Goal: Task Accomplishment & Management: Complete application form

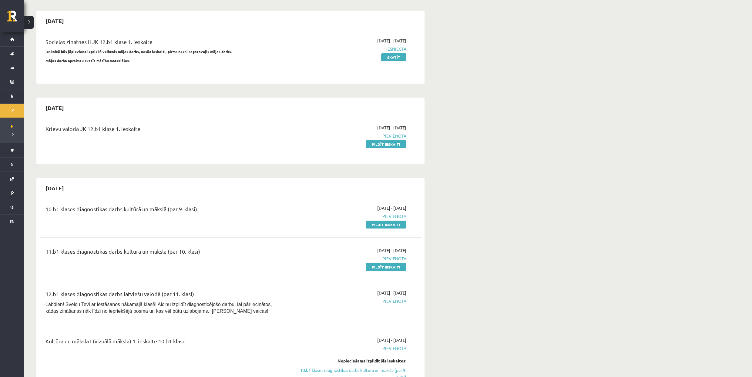
scroll to position [49, 0]
click at [248, 146] on link "Pildīt ieskaiti" at bounding box center [386, 145] width 41 height 8
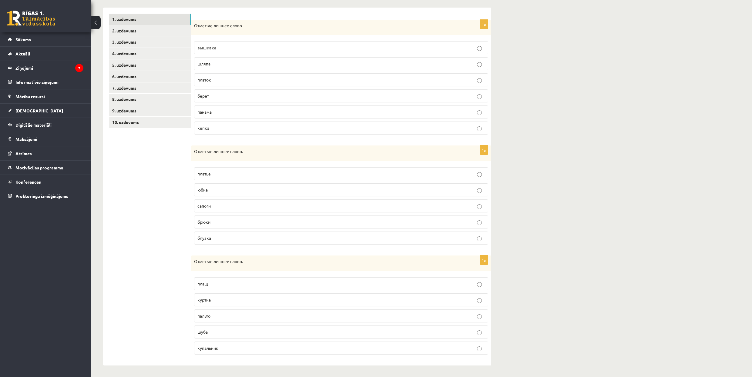
scroll to position [99, 0]
click at [169, 116] on link "10. uzdevums" at bounding box center [150, 121] width 82 height 11
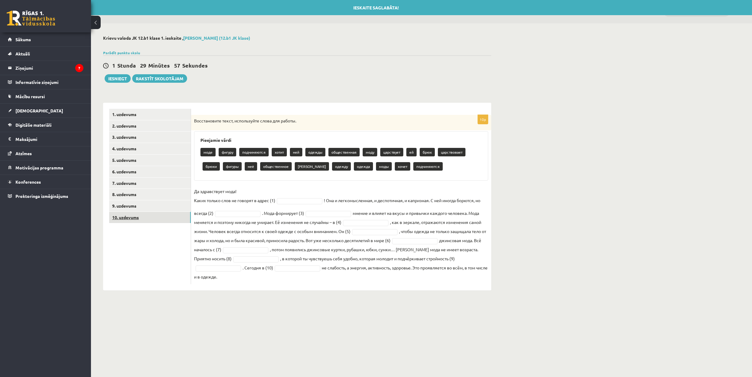
scroll to position [0, 0]
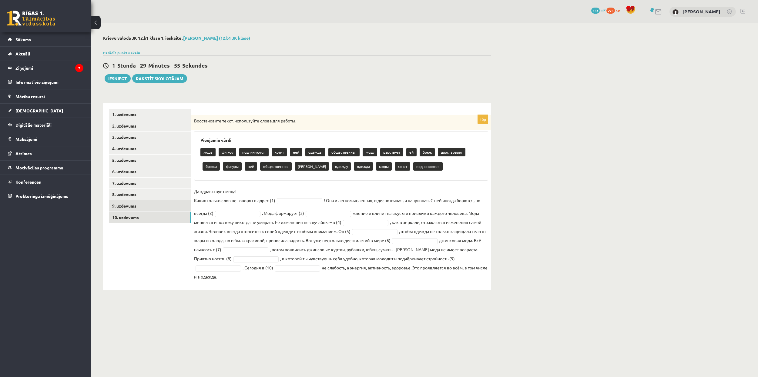
click at [160, 205] on link "9. uzdevums" at bounding box center [150, 206] width 82 height 11
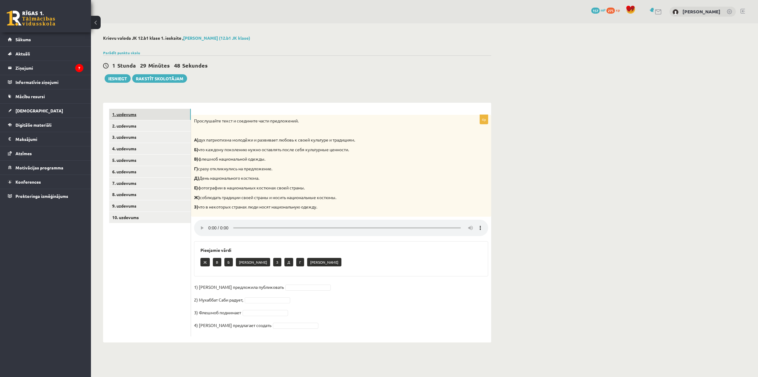
click at [148, 114] on link "1. uzdevums" at bounding box center [150, 114] width 82 height 11
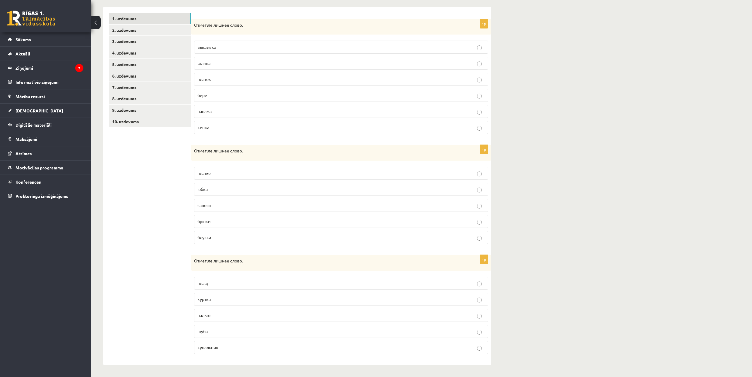
scroll to position [97, 0]
click at [308, 46] on p "вышивка" at bounding box center [341, 47] width 288 height 6
click at [240, 209] on p "сапоги" at bounding box center [341, 205] width 288 height 6
click at [243, 344] on label "купальник" at bounding box center [341, 347] width 294 height 13
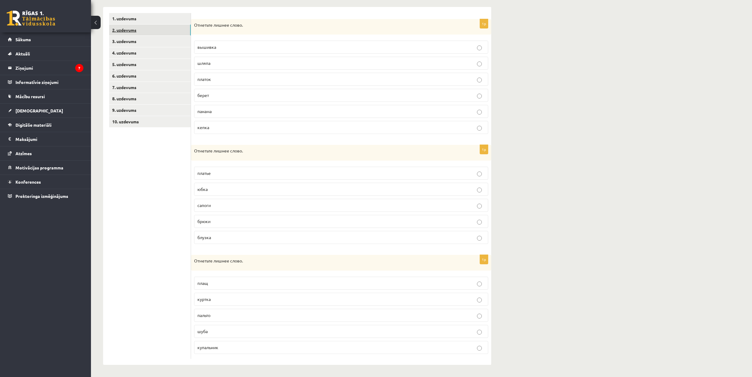
click at [160, 25] on link "2. uzdevums" at bounding box center [150, 30] width 82 height 11
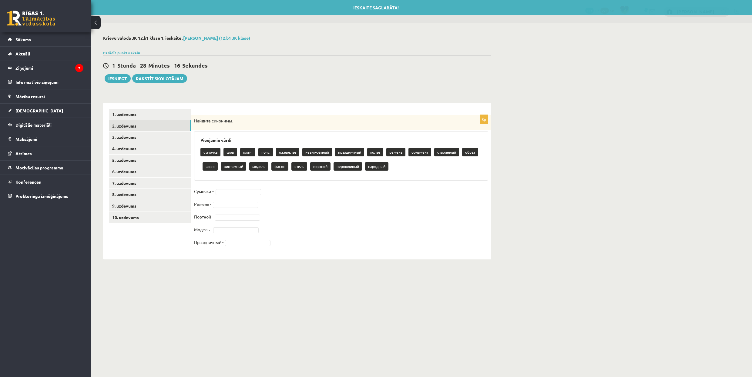
scroll to position [0, 0]
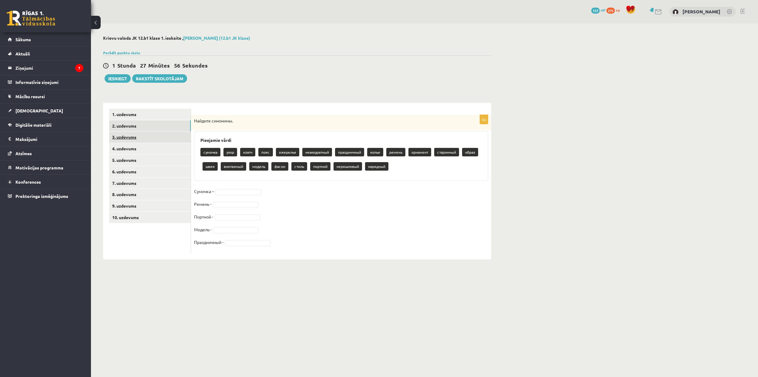
click at [161, 138] on link "3. uzdevums" at bounding box center [150, 137] width 82 height 11
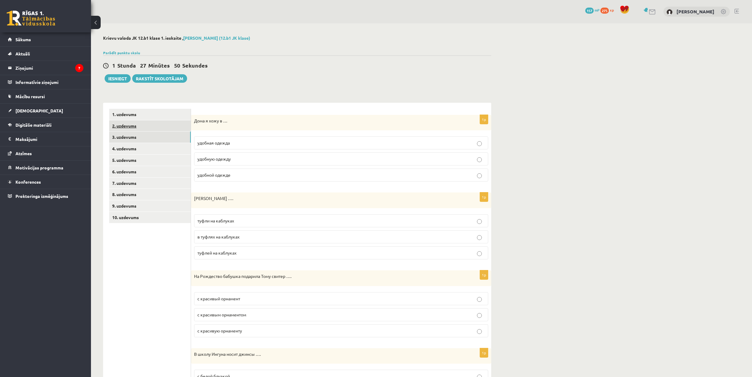
click at [164, 125] on link "2. uzdevums" at bounding box center [150, 125] width 82 height 11
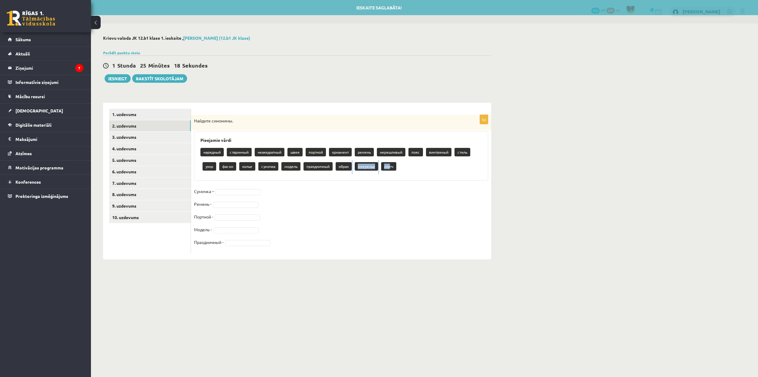
drag, startPoint x: 391, startPoint y: 168, endPoint x: 353, endPoint y: 178, distance: 38.9
click at [353, 178] on div "Pieejamie vārdi нарядный старинный неаккуратный швея портной орнамент ремень не…" at bounding box center [341, 155] width 294 height 49
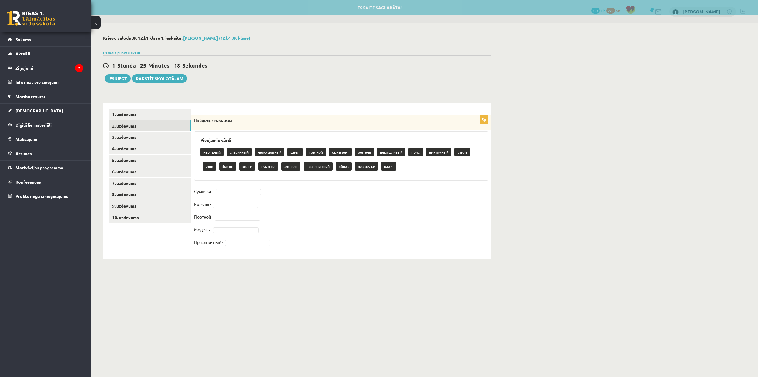
click at [396, 166] on p "клатч" at bounding box center [388, 166] width 15 height 8
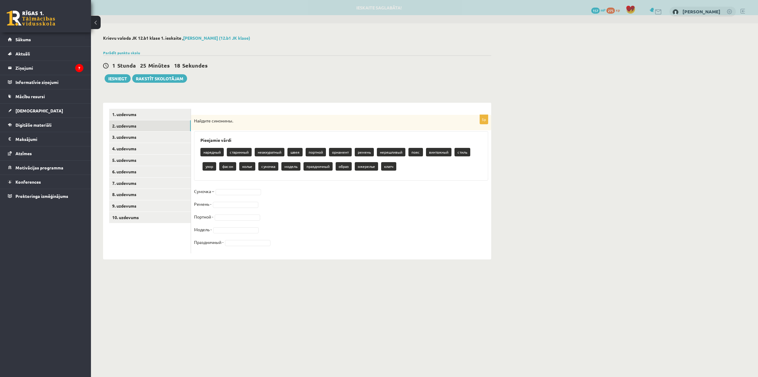
click at [393, 166] on p "клатч" at bounding box center [388, 166] width 15 height 8
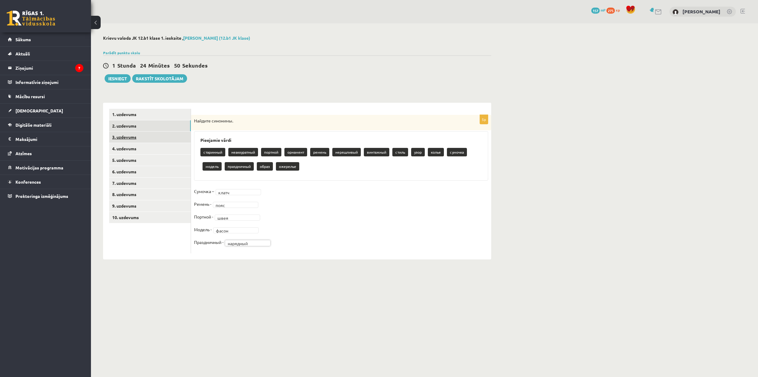
click at [158, 134] on link "3. uzdevums" at bounding box center [150, 137] width 82 height 11
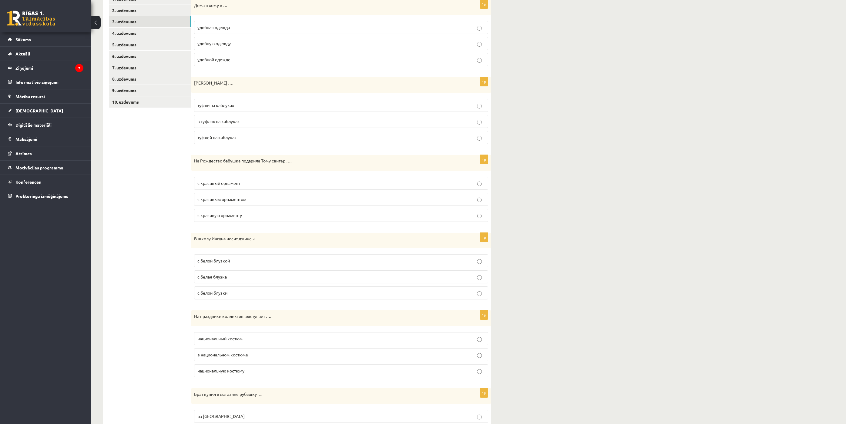
scroll to position [110, 0]
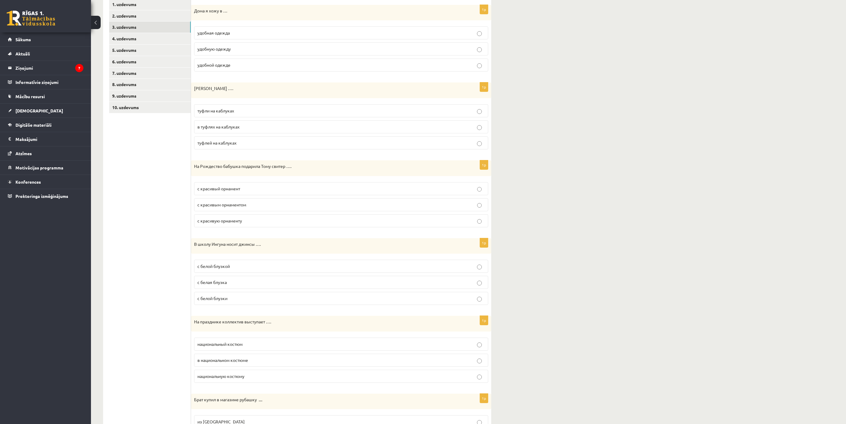
click at [268, 49] on p "удобную одежду" at bounding box center [341, 49] width 288 height 6
click at [269, 70] on label "удобной одежде" at bounding box center [341, 65] width 294 height 13
click at [238, 110] on p "туфли на каблуках" at bounding box center [341, 111] width 288 height 6
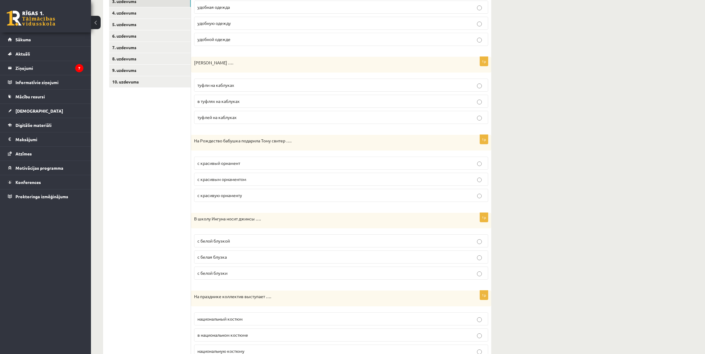
scroll to position [148, 0]
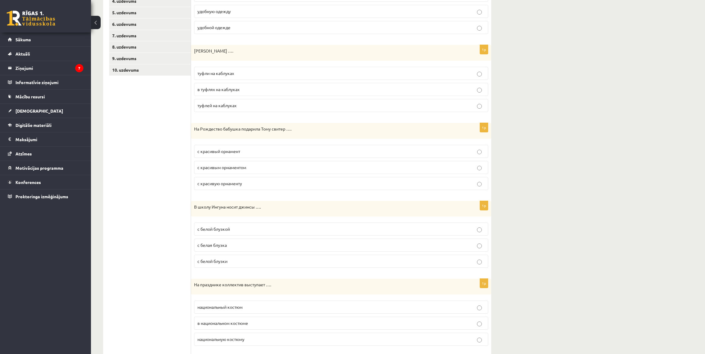
click at [264, 169] on p "с красивым орнаментом" at bounding box center [341, 167] width 288 height 6
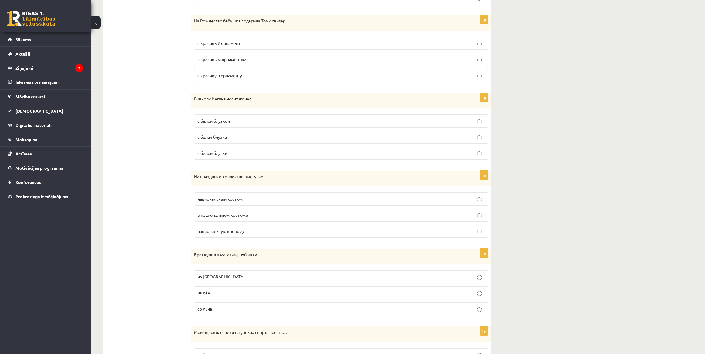
scroll to position [261, 0]
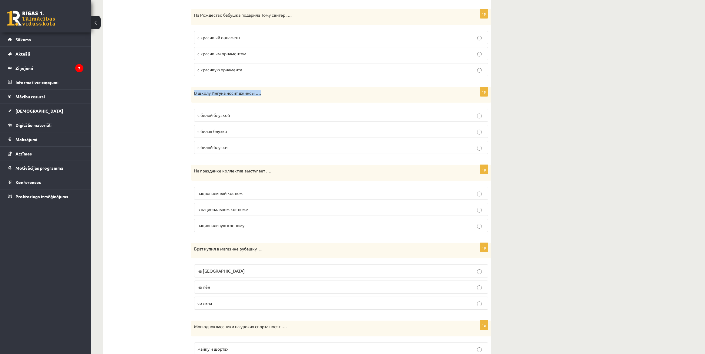
drag, startPoint x: 193, startPoint y: 93, endPoint x: 271, endPoint y: 96, distance: 78.3
click at [271, 96] on div "В школу Ингуна носит джинсы …." at bounding box center [341, 95] width 300 height 16
click at [304, 102] on div "В школу Ингуна носит джинсы …." at bounding box center [341, 95] width 300 height 16
click at [259, 115] on p "с белой блузкой" at bounding box center [341, 115] width 288 height 6
click at [248, 150] on p "с белой блузки" at bounding box center [341, 147] width 288 height 6
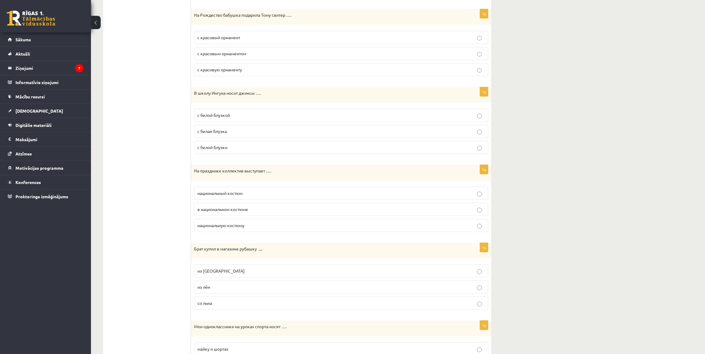
click at [246, 114] on p "с белой блузкой" at bounding box center [341, 115] width 288 height 6
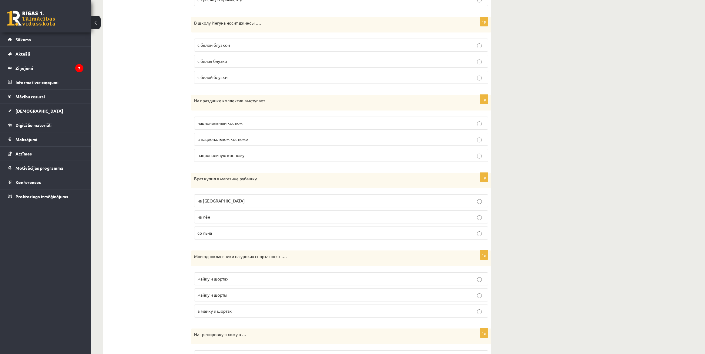
scroll to position [337, 0]
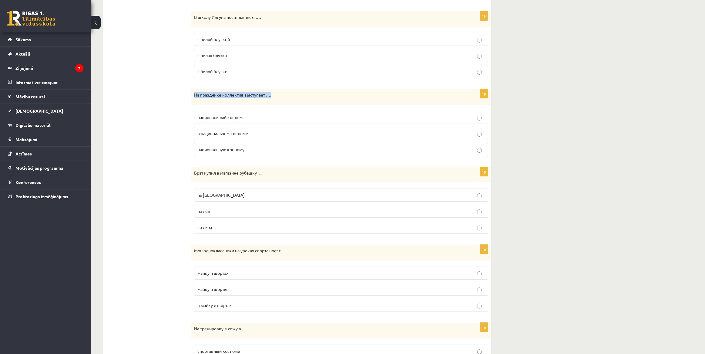
drag, startPoint x: 193, startPoint y: 96, endPoint x: 271, endPoint y: 99, distance: 78.7
click at [271, 99] on div "На празднике коллектив выступает …." at bounding box center [341, 97] width 300 height 16
click at [311, 101] on div "На празднике коллектив выступает …." at bounding box center [341, 97] width 300 height 16
click at [274, 134] on p "в национальном костюме" at bounding box center [341, 133] width 288 height 6
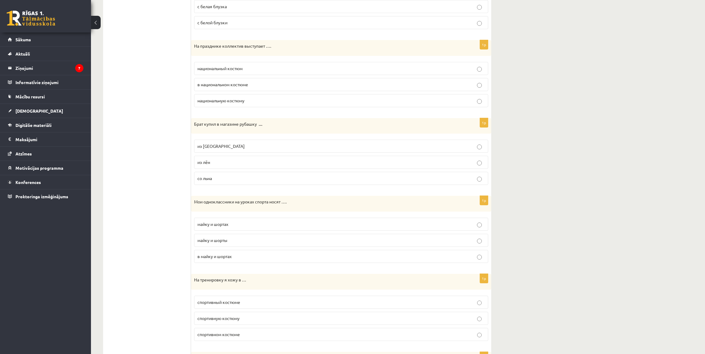
scroll to position [413, 0]
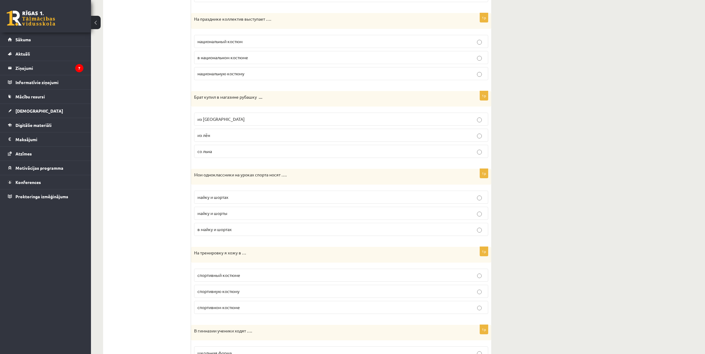
click at [235, 120] on p "из льна" at bounding box center [341, 119] width 288 height 6
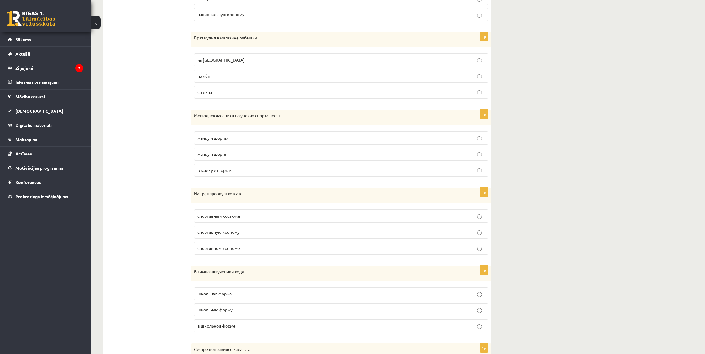
scroll to position [489, 0]
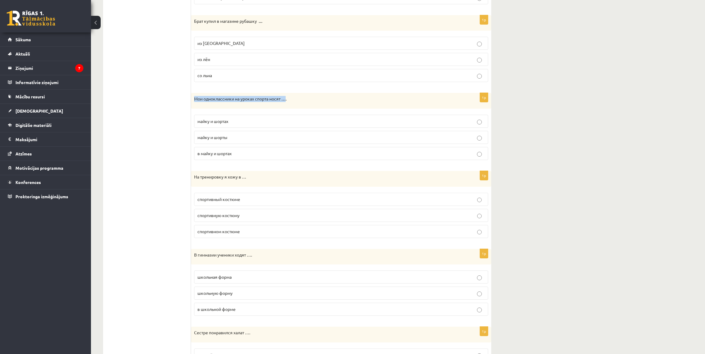
drag, startPoint x: 194, startPoint y: 101, endPoint x: 286, endPoint y: 106, distance: 92.0
click at [286, 106] on div "Мои одноклассники на уроках спорта носят …." at bounding box center [341, 101] width 300 height 16
click at [259, 138] on p "майку и шорты" at bounding box center [341, 137] width 288 height 6
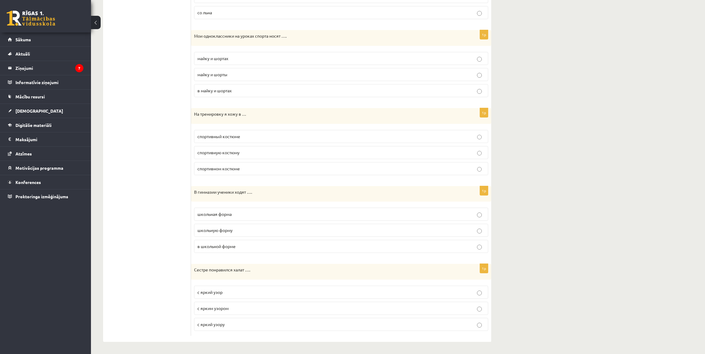
scroll to position [556, 0]
drag, startPoint x: 195, startPoint y: 113, endPoint x: 254, endPoint y: 114, distance: 58.9
click at [249, 111] on p "На тренировку я хожу в …" at bounding box center [326, 114] width 264 height 6
click at [265, 167] on p "спортивном костюме" at bounding box center [341, 168] width 288 height 6
click at [273, 244] on p "в школьной форме" at bounding box center [341, 246] width 288 height 6
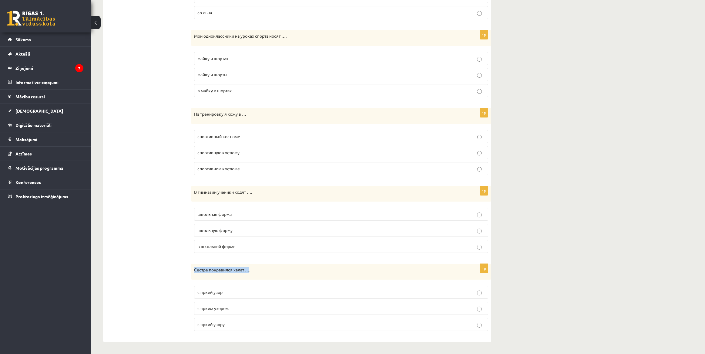
drag, startPoint x: 194, startPoint y: 269, endPoint x: 250, endPoint y: 271, distance: 56.1
click at [250, 271] on div "Сестре понравился халат …." at bounding box center [341, 272] width 300 height 16
click at [291, 268] on p "Сестре понравился халат …." at bounding box center [326, 270] width 264 height 6
click at [247, 308] on p "с ярким узором" at bounding box center [341, 308] width 288 height 6
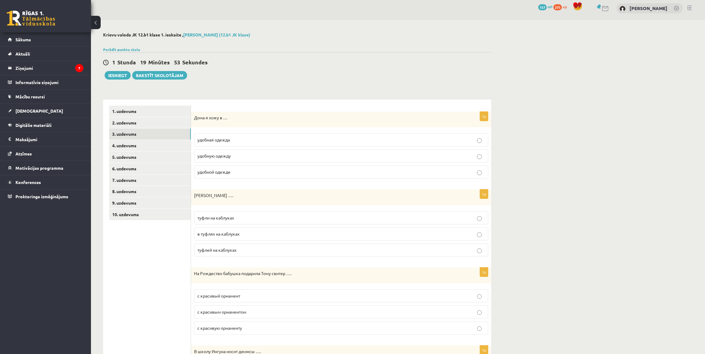
scroll to position [0, 0]
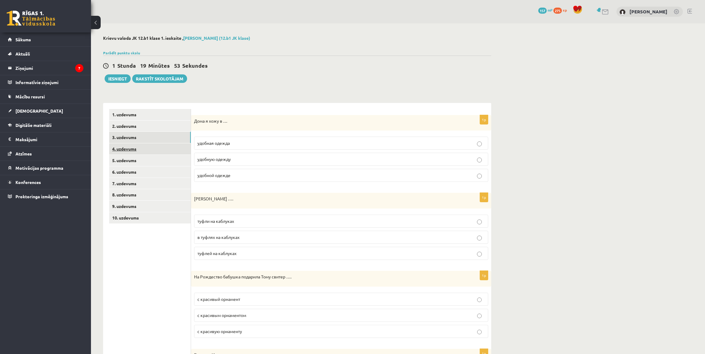
click at [167, 145] on link "4. uzdevums" at bounding box center [150, 148] width 82 height 11
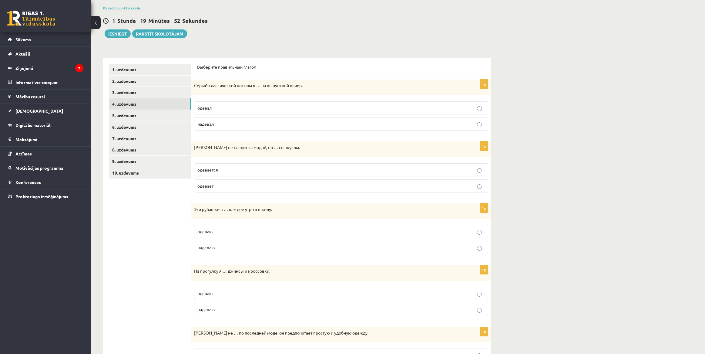
scroll to position [76, 0]
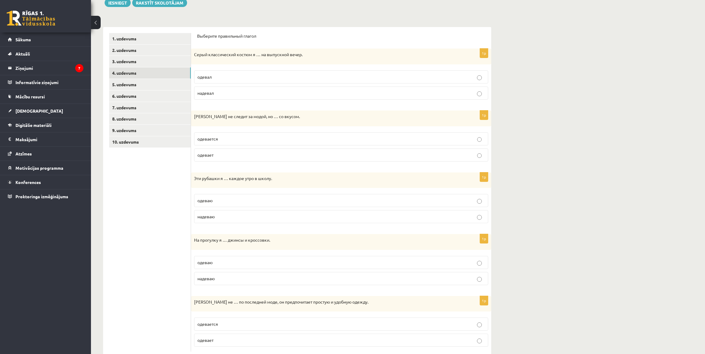
click at [244, 76] on p "одевал" at bounding box center [341, 77] width 288 height 6
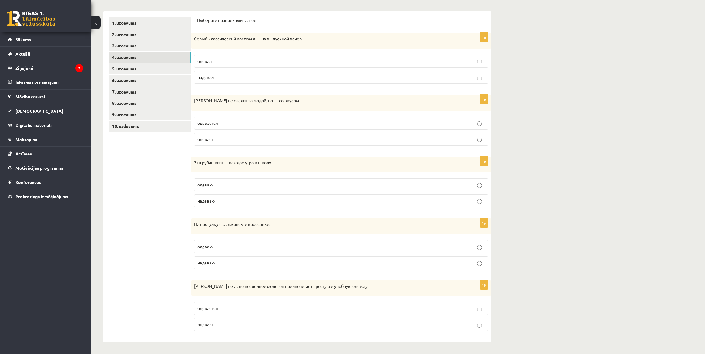
scroll to position [93, 0]
click at [247, 75] on p "надевал" at bounding box center [341, 77] width 288 height 6
click at [237, 120] on p "одевается" at bounding box center [341, 123] width 288 height 6
click at [255, 199] on p "надеваю" at bounding box center [341, 200] width 288 height 6
click at [241, 304] on label "одевается" at bounding box center [341, 308] width 294 height 13
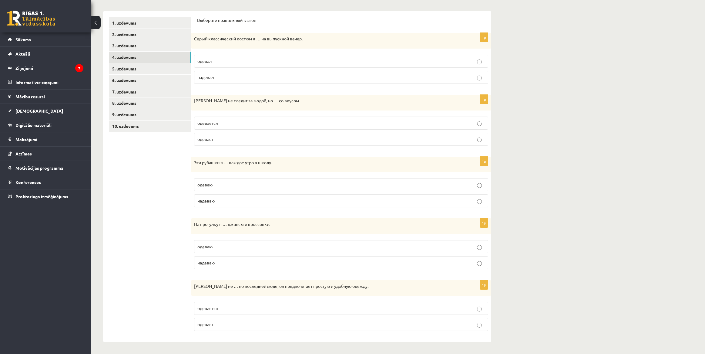
click at [240, 265] on p "надеваю" at bounding box center [341, 262] width 288 height 6
click at [160, 70] on link "5. uzdevums" at bounding box center [150, 68] width 82 height 11
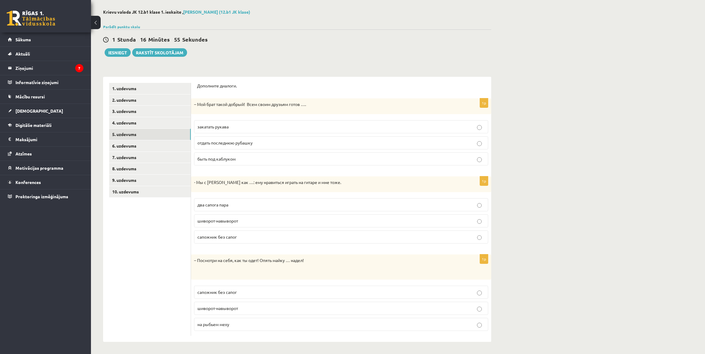
click at [280, 141] on p "отдать последнюю рубашку" at bounding box center [341, 143] width 288 height 6
click at [249, 203] on p "два сапога пара" at bounding box center [341, 204] width 288 height 6
click at [247, 310] on p "шиворот-навыворот" at bounding box center [341, 308] width 288 height 6
click at [160, 143] on link "6. uzdevums" at bounding box center [150, 145] width 82 height 11
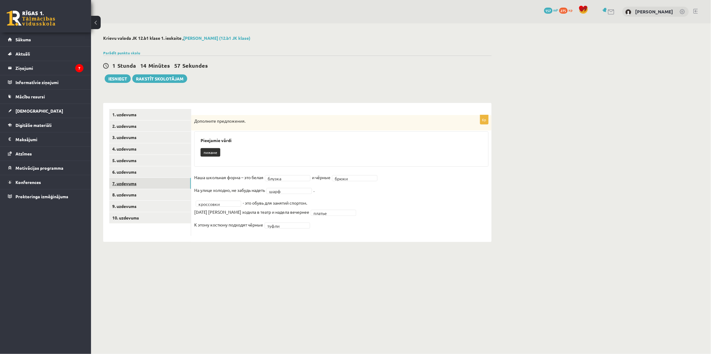
click at [161, 182] on link "7. uzdevums" at bounding box center [150, 183] width 82 height 11
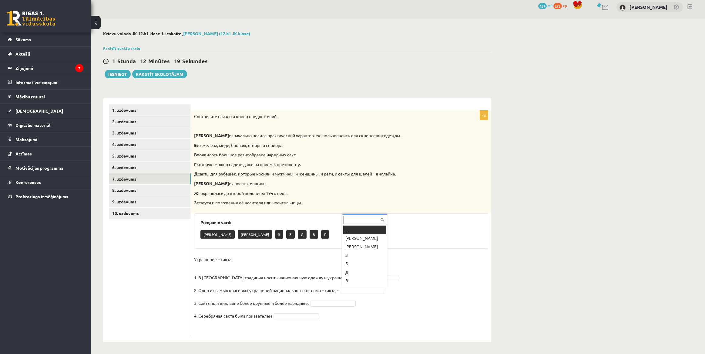
scroll to position [7, 0]
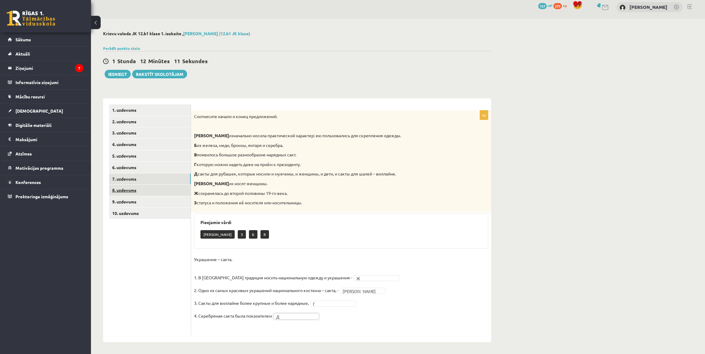
click at [161, 190] on link "8. uzdevums" at bounding box center [150, 189] width 82 height 11
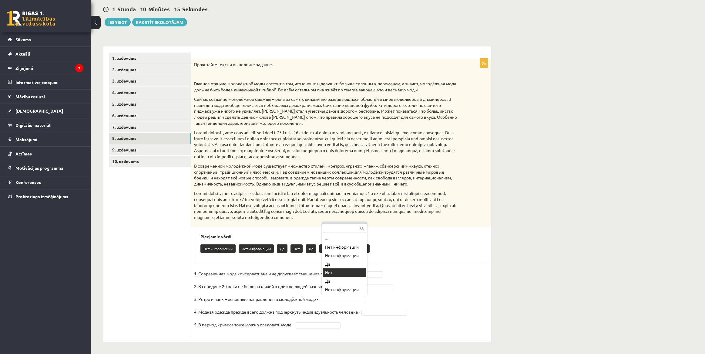
scroll to position [3, 0]
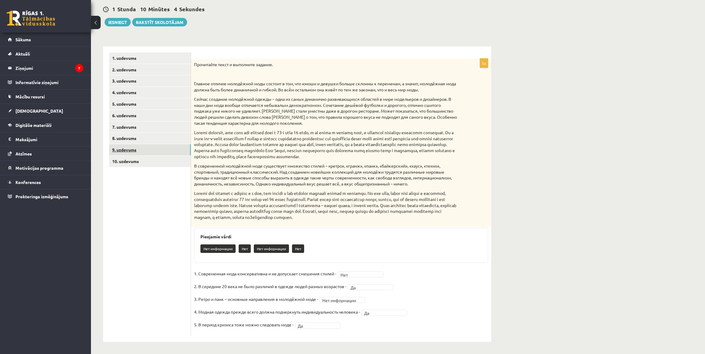
click at [166, 150] on link "9. uzdevums" at bounding box center [150, 149] width 82 height 11
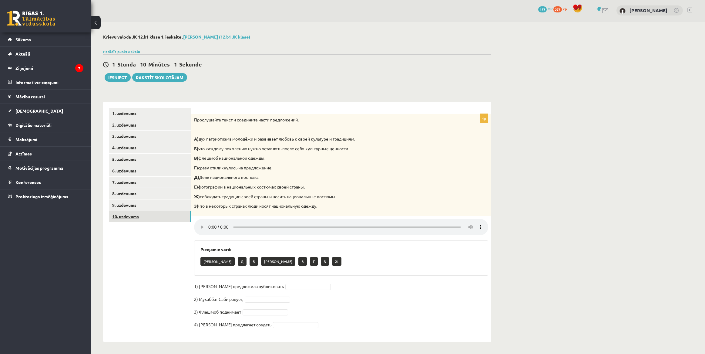
click at [163, 221] on link "10. uzdevums" at bounding box center [150, 216] width 82 height 11
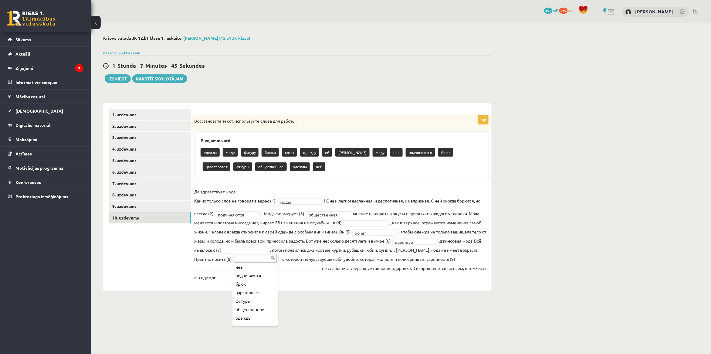
scroll to position [89, 0]
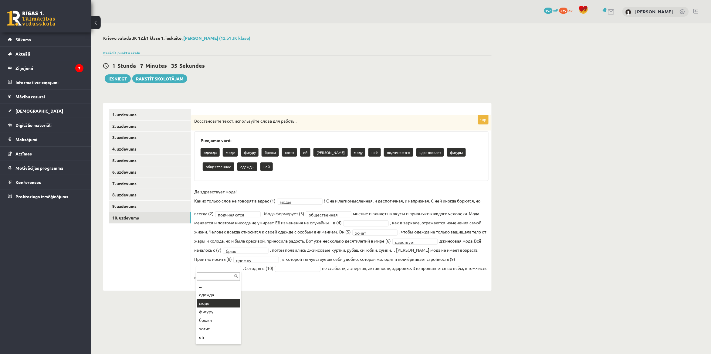
drag, startPoint x: 217, startPoint y: 300, endPoint x: 254, endPoint y: 281, distance: 42.2
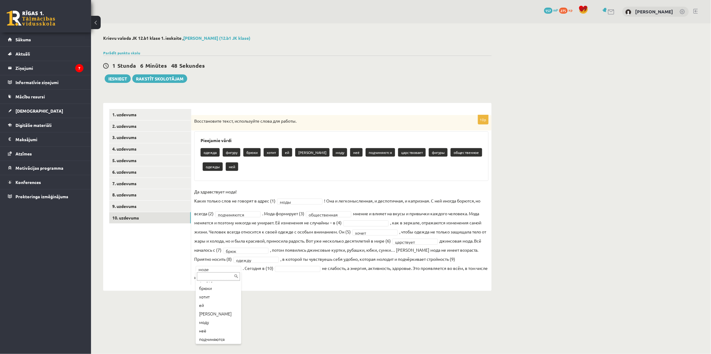
scroll to position [27, 0]
drag, startPoint x: 213, startPoint y: 316, endPoint x: 239, endPoint y: 301, distance: 30.7
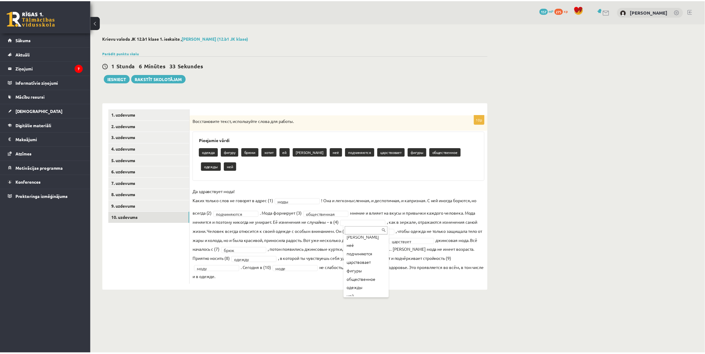
scroll to position [58, 0]
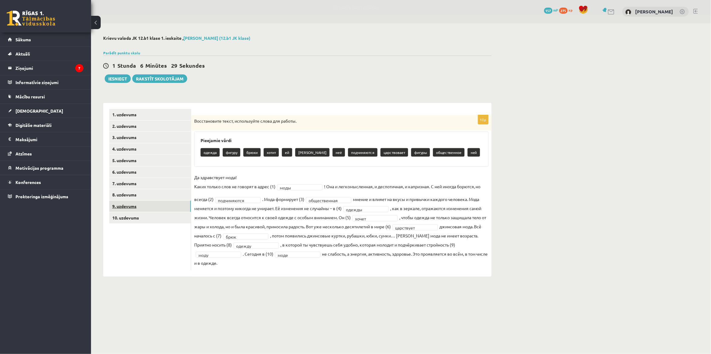
click at [163, 205] on link "9. uzdevums" at bounding box center [150, 206] width 82 height 11
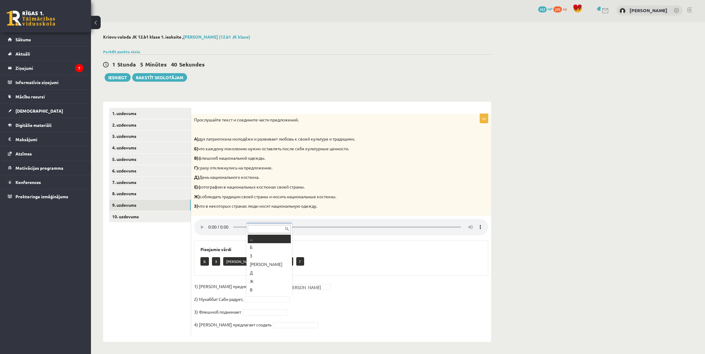
scroll to position [7, 0]
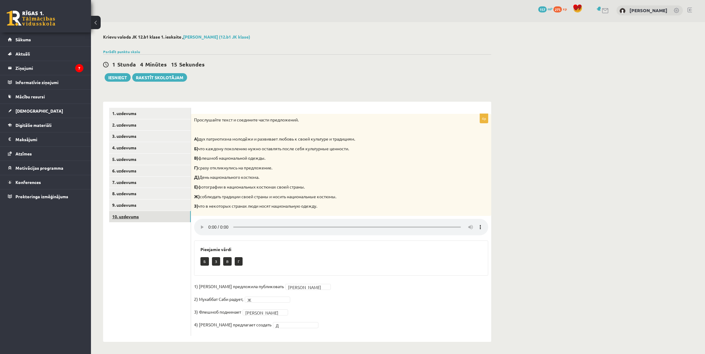
click at [163, 219] on link "10. uzdevums" at bounding box center [150, 216] width 82 height 11
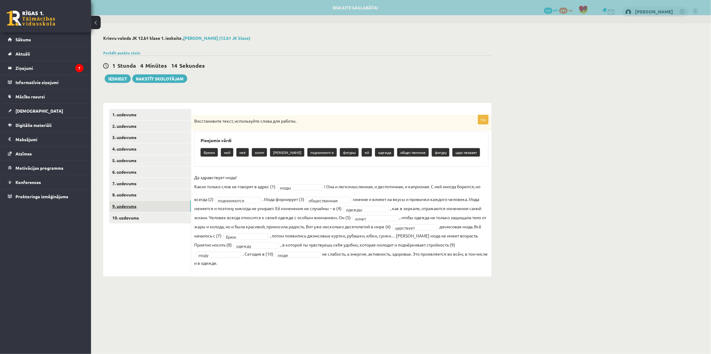
click at [161, 207] on link "9. uzdevums" at bounding box center [150, 206] width 82 height 11
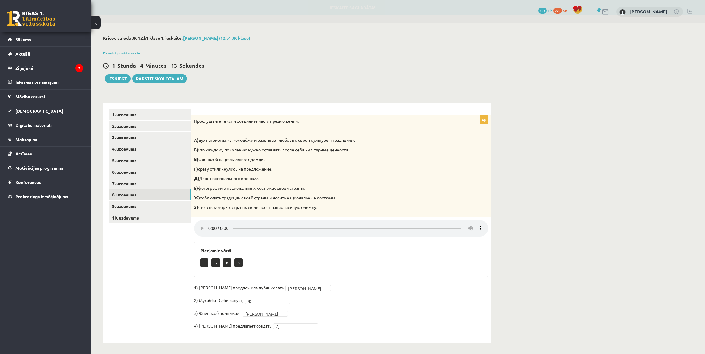
click at [160, 197] on link "8. uzdevums" at bounding box center [150, 194] width 82 height 11
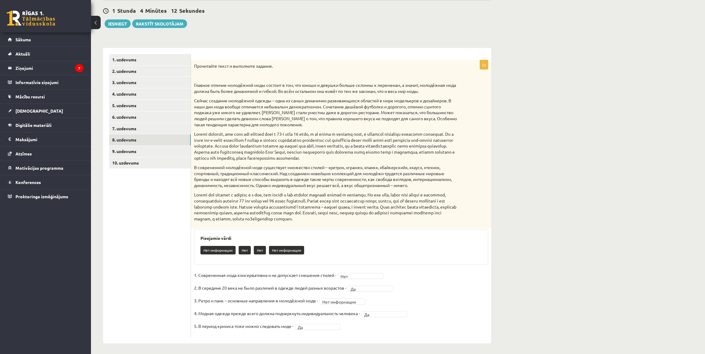
scroll to position [56, 0]
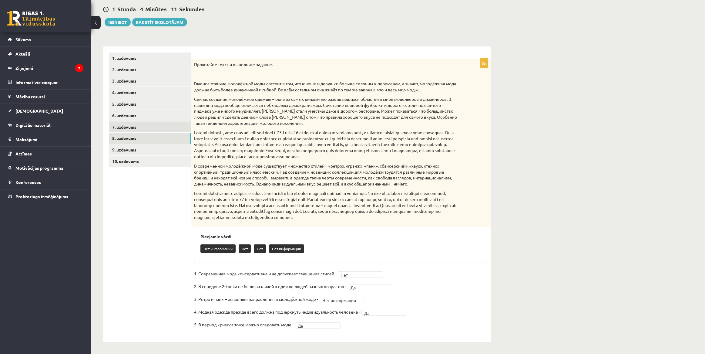
click at [150, 123] on link "7. uzdevums" at bounding box center [150, 126] width 82 height 11
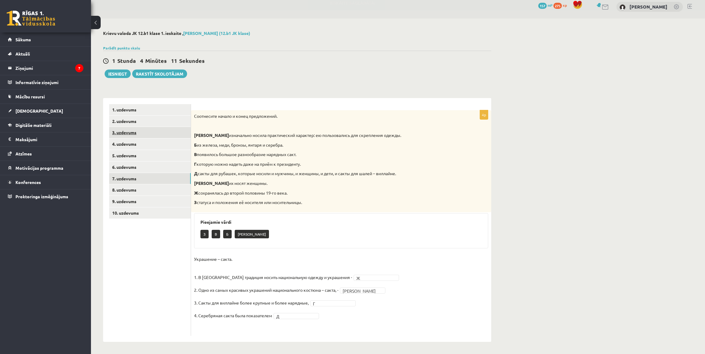
scroll to position [5, 0]
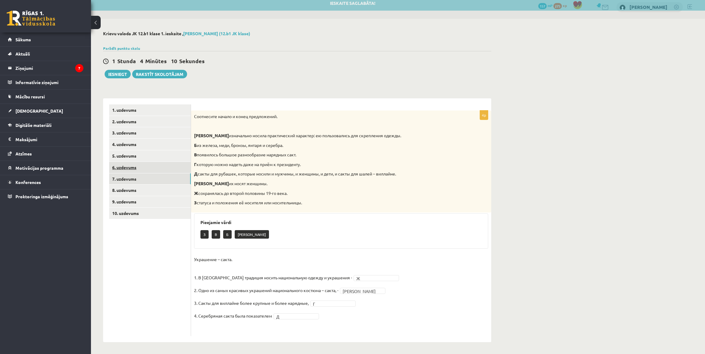
click at [166, 169] on link "6. uzdevums" at bounding box center [150, 167] width 82 height 11
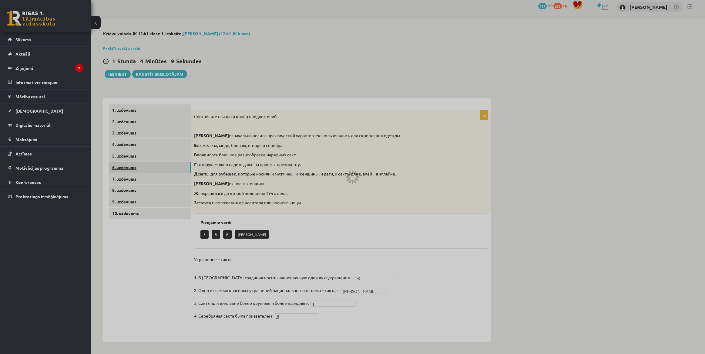
scroll to position [0, 0]
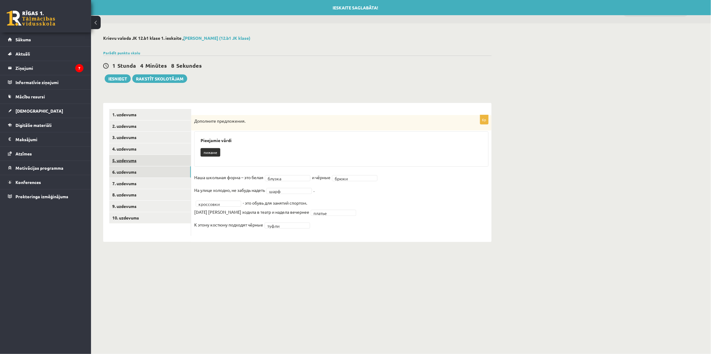
click at [160, 155] on link "5. uzdevums" at bounding box center [150, 160] width 82 height 11
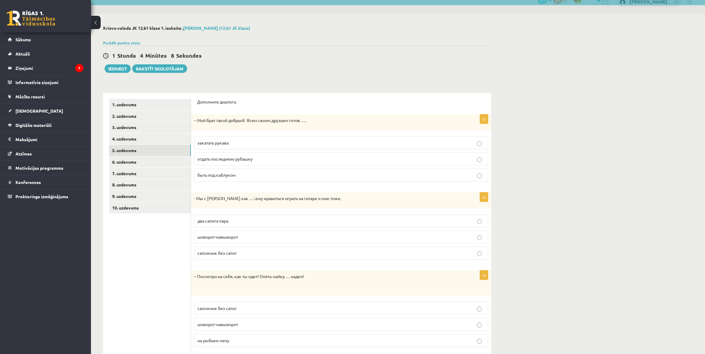
scroll to position [27, 0]
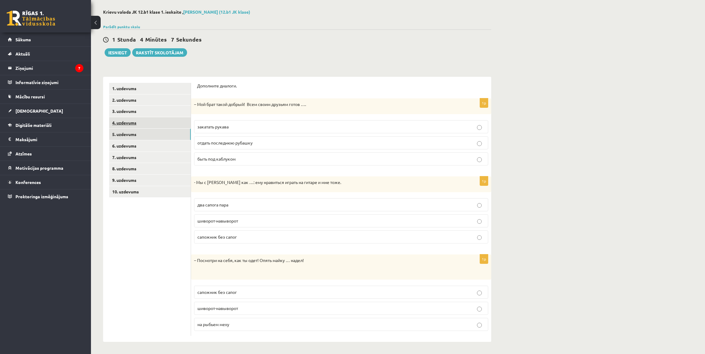
click at [162, 120] on link "4. uzdevums" at bounding box center [150, 122] width 82 height 11
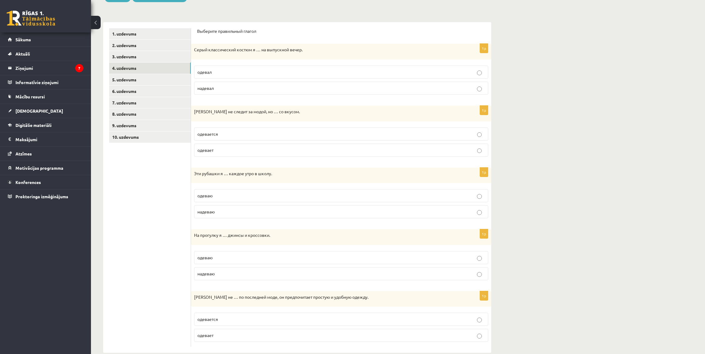
scroll to position [93, 0]
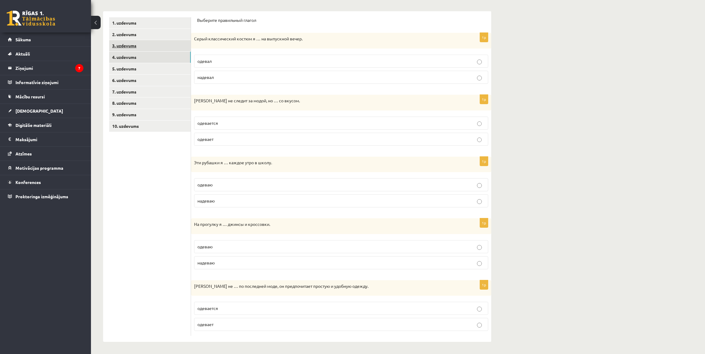
click at [154, 44] on link "3. uzdevums" at bounding box center [150, 45] width 82 height 11
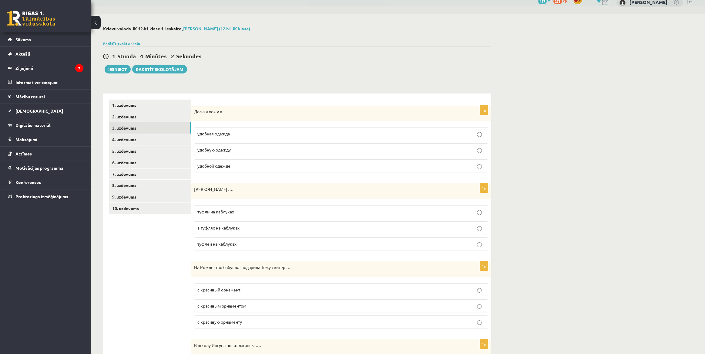
scroll to position [0, 0]
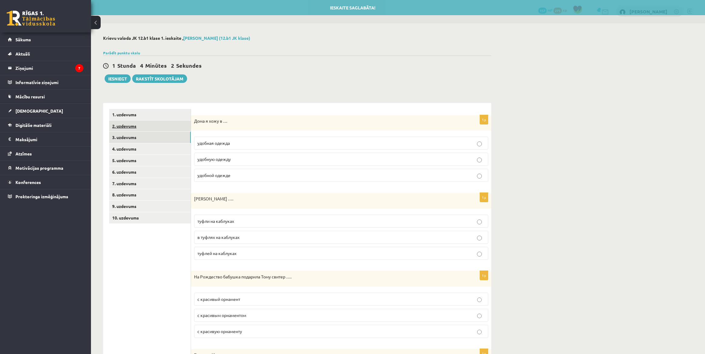
click at [164, 131] on link "2. uzdevums" at bounding box center [150, 125] width 82 height 11
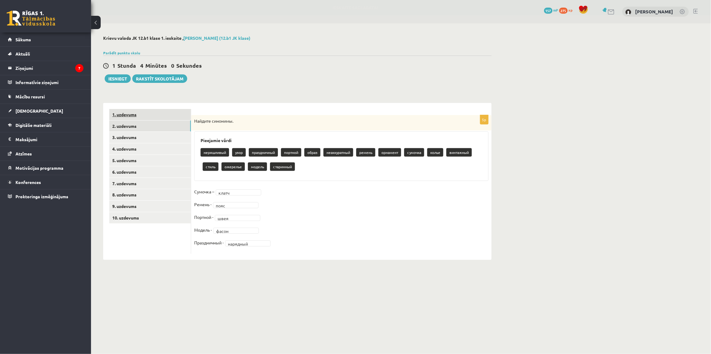
click at [161, 115] on link "1. uzdevums" at bounding box center [150, 114] width 82 height 11
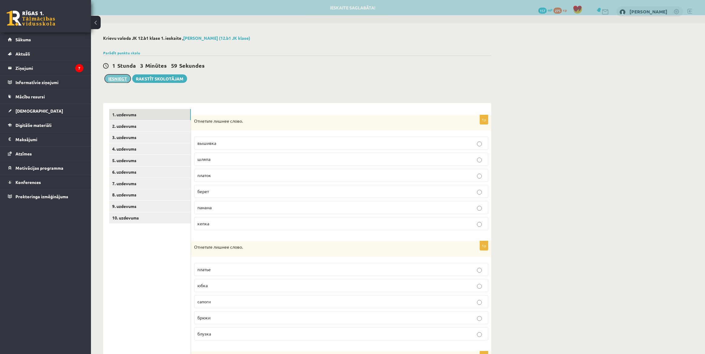
click at [120, 79] on button "Iesniegt" at bounding box center [118, 78] width 26 height 8
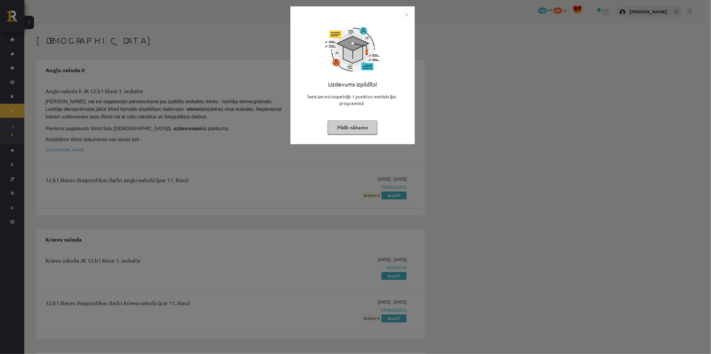
click at [406, 13] on img "Close" at bounding box center [406, 14] width 9 height 9
